Goal: Task Accomplishment & Management: Manage account settings

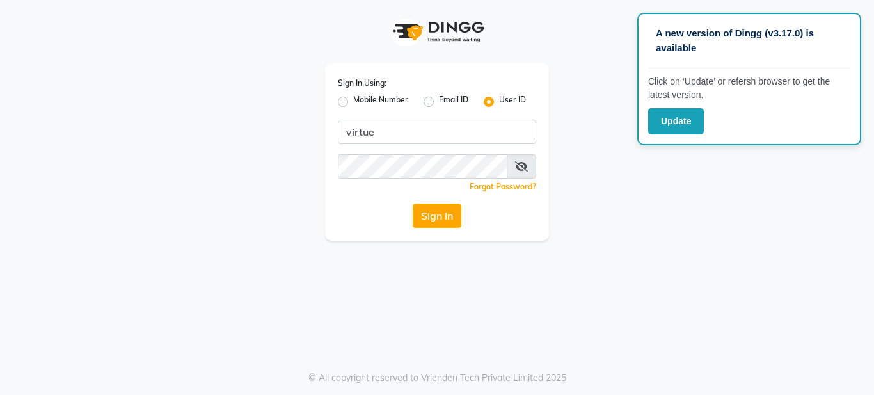
click at [378, 105] on label "Mobile Number" at bounding box center [380, 101] width 55 height 15
click at [362, 102] on input "Mobile Number" at bounding box center [357, 98] width 8 height 8
radio input "true"
radio input "false"
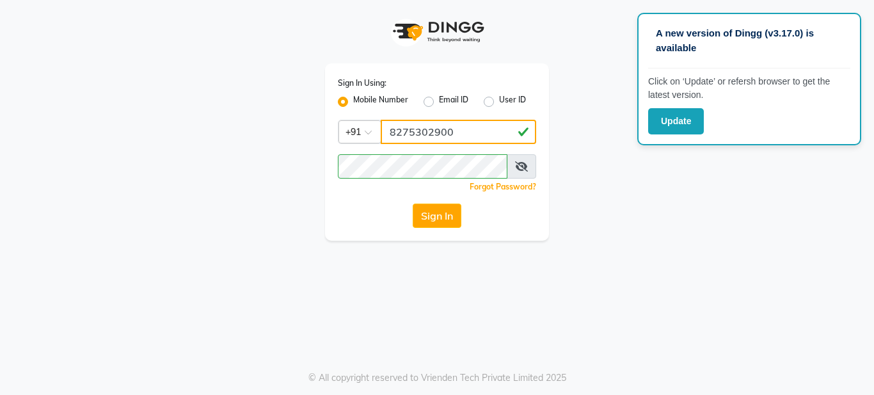
click at [428, 136] on input "8275302900" at bounding box center [459, 132] width 156 height 24
paste input "1012121211"
type input "1012121211"
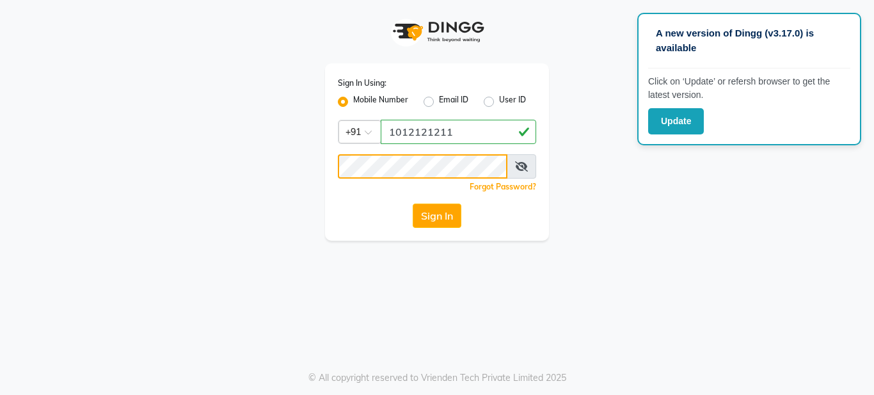
click at [413, 204] on button "Sign In" at bounding box center [437, 216] width 49 height 24
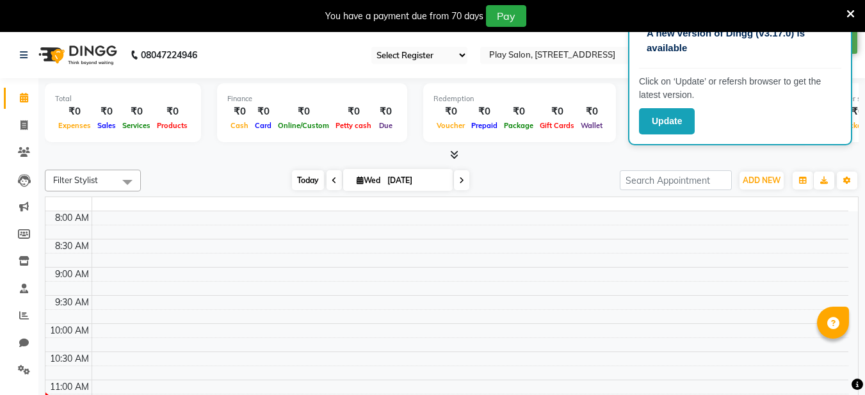
select select "en"
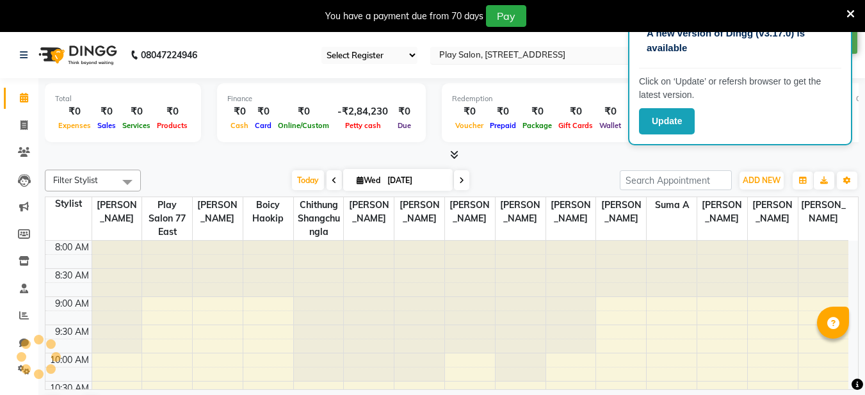
click at [477, 49] on div "× Play Salon, 77 East" at bounding box center [502, 55] width 126 height 13
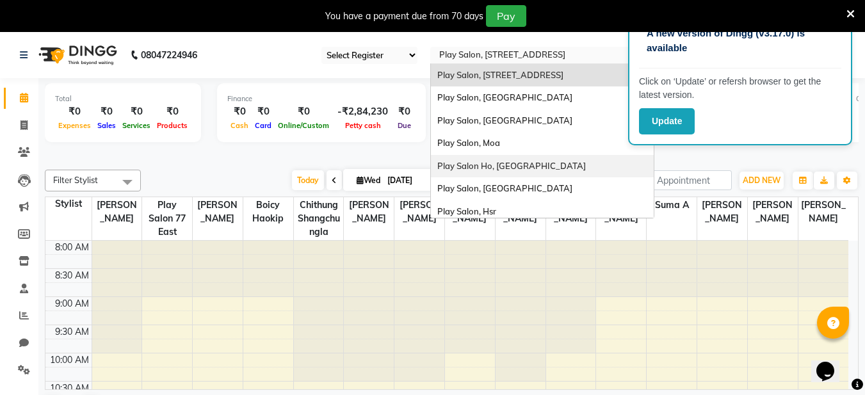
click at [492, 167] on span "Play Salon Ho, [GEOGRAPHIC_DATA]" at bounding box center [511, 166] width 149 height 10
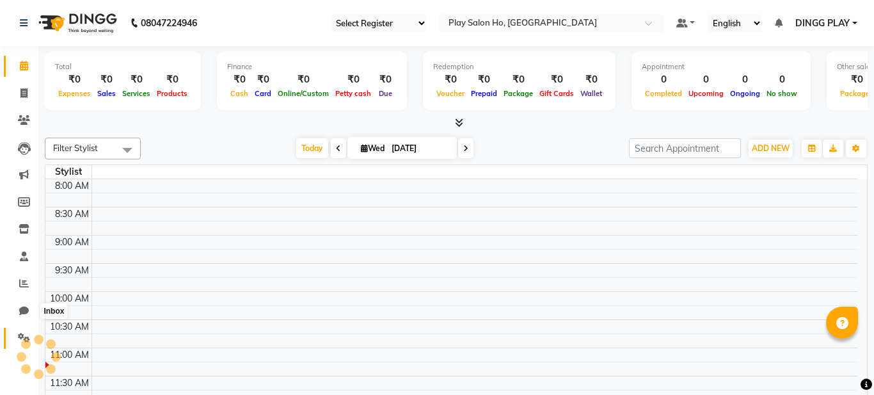
click at [29, 337] on icon at bounding box center [24, 338] width 12 height 10
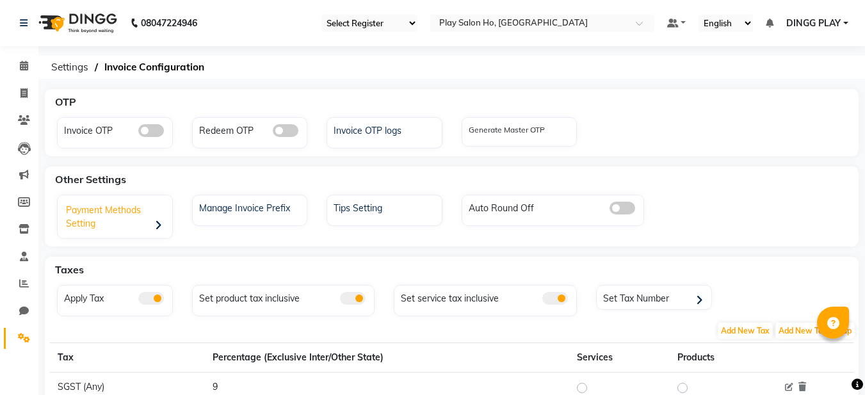
click at [122, 213] on div "Payment Methods Setting" at bounding box center [116, 218] width 111 height 40
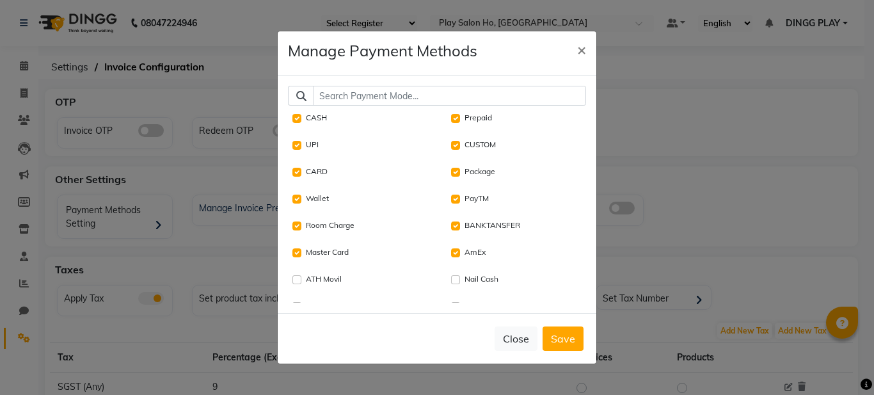
click at [435, 102] on input "text" at bounding box center [450, 96] width 273 height 20
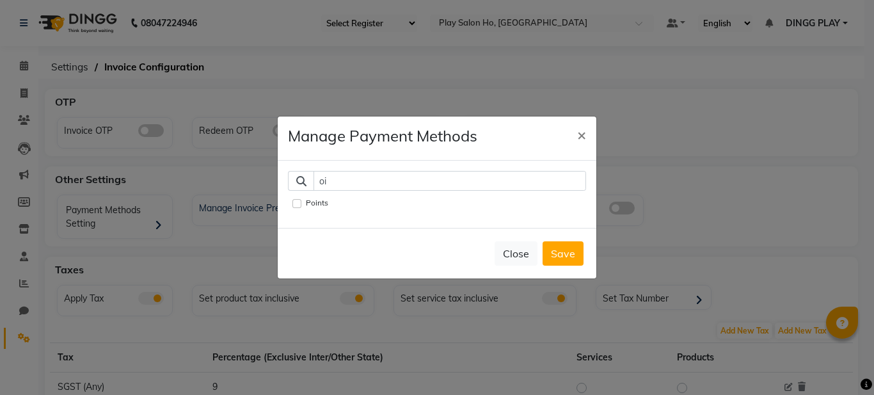
type input "oi"
click at [314, 198] on label "Points" at bounding box center [317, 203] width 22 height 12
click at [302, 199] on input "Points" at bounding box center [297, 203] width 9 height 9
checkbox input "true"
click at [561, 264] on button "Save" at bounding box center [563, 253] width 41 height 24
